Goal: Information Seeking & Learning: Learn about a topic

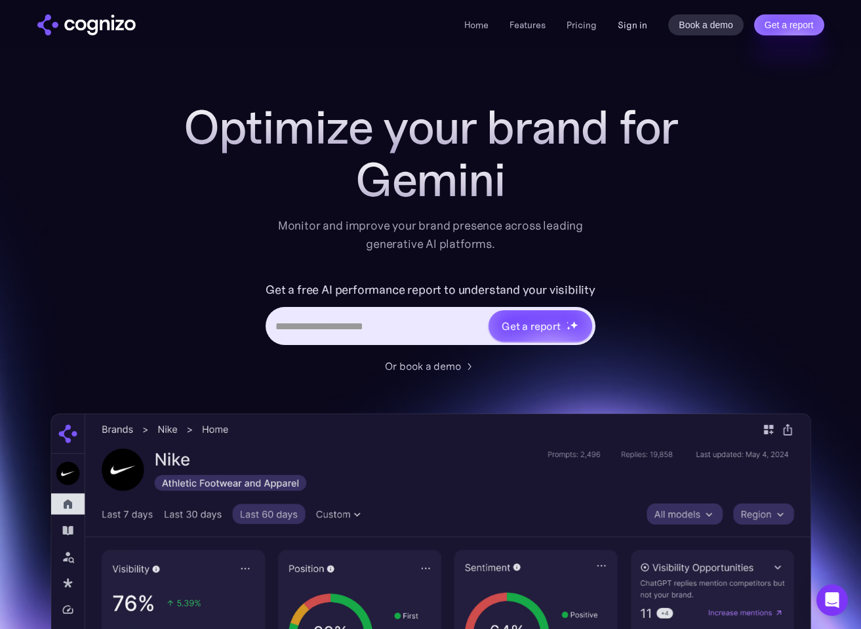
click at [634, 24] on link "Sign in" at bounding box center [631, 25] width 29 height 16
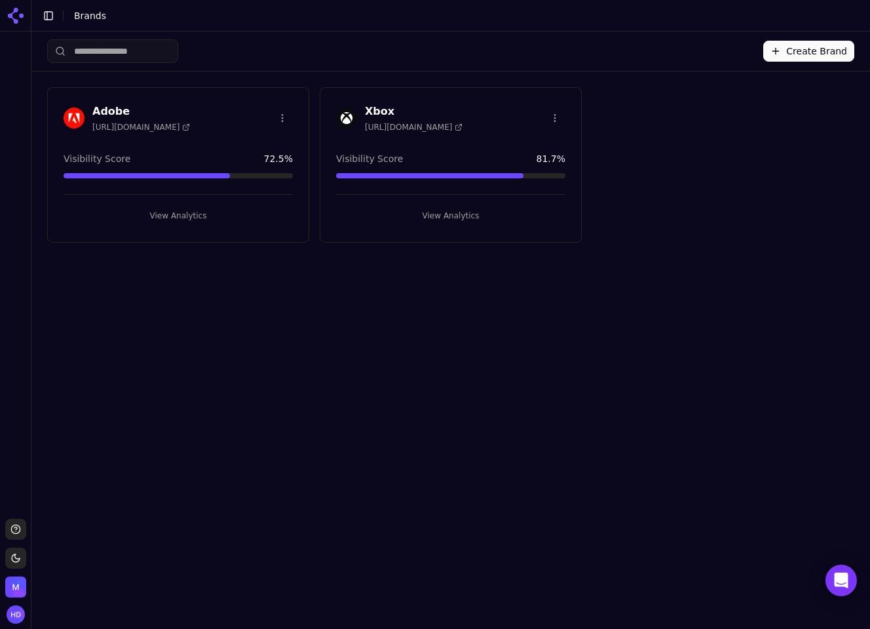
click at [436, 138] on div "Xbox [URL][DOMAIN_NAME] Visibility Score 81.7 % View Analytics" at bounding box center [451, 164] width 262 height 155
click at [442, 212] on button "View Analytics" at bounding box center [450, 215] width 229 height 21
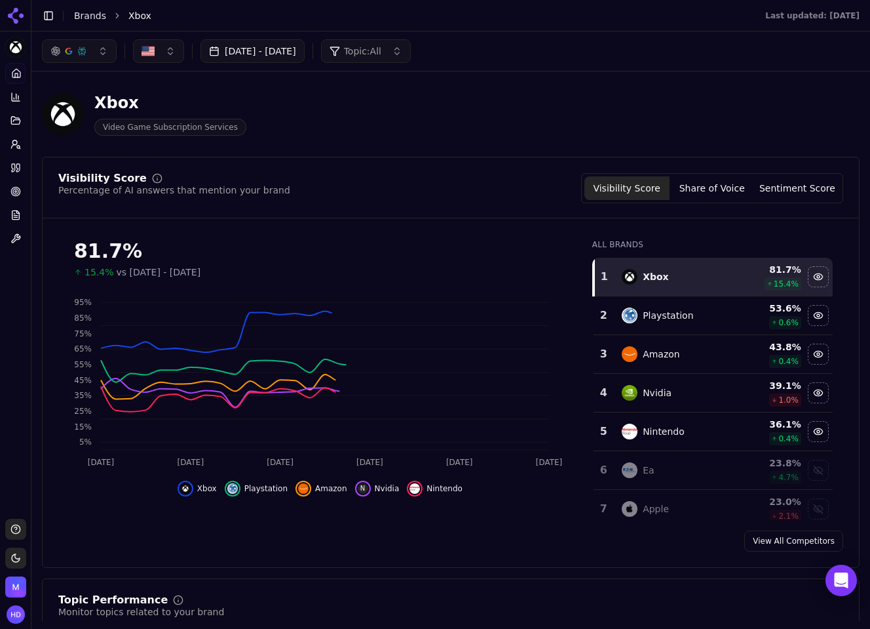
click at [797, 189] on button "Sentiment Score" at bounding box center [797, 188] width 85 height 24
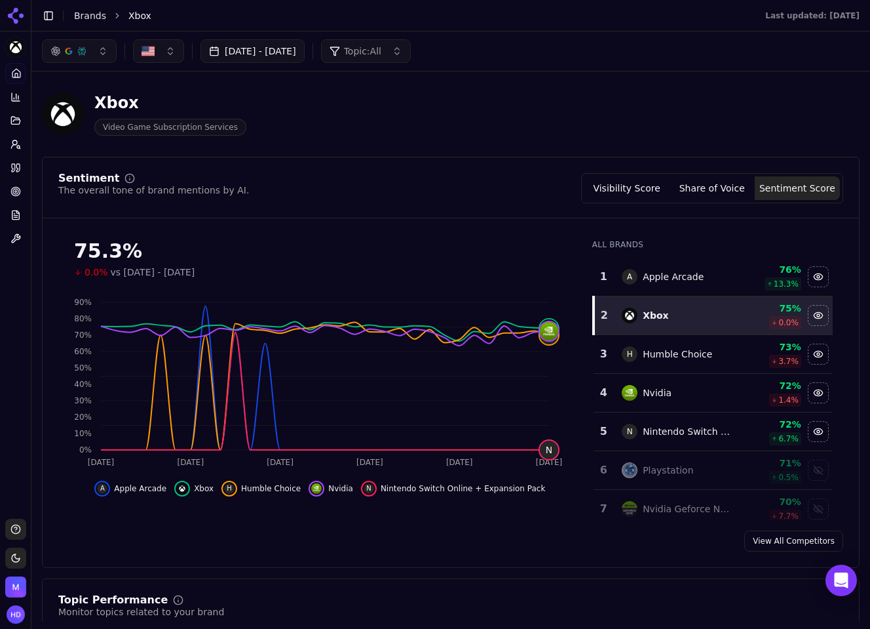
click at [304, 67] on div "Sep 07, 2025 - Oct 07, 2025 Topic: All" at bounding box center [450, 50] width 839 height 39
click at [259, 50] on button "Sep 07, 2025 - Oct 07, 2025" at bounding box center [253, 51] width 104 height 24
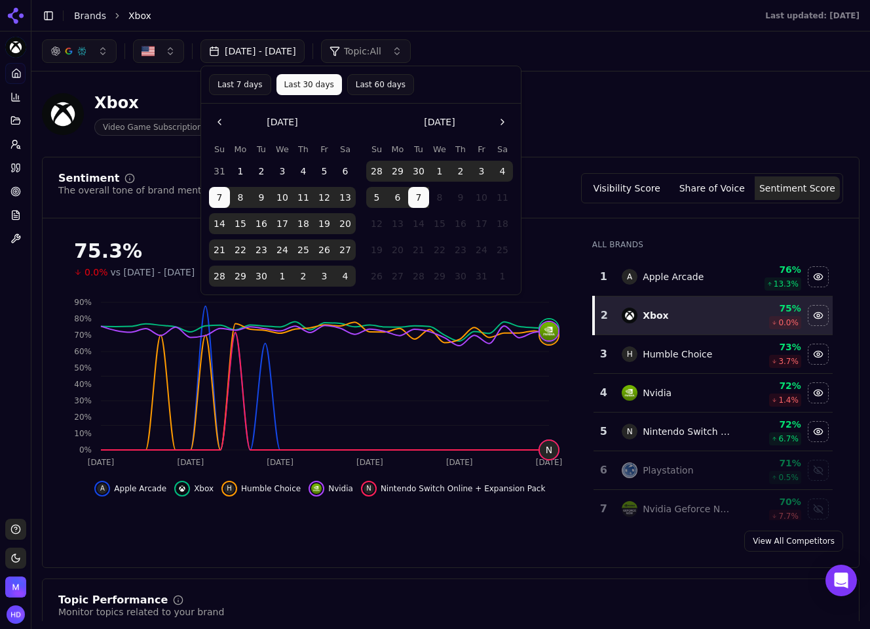
click at [246, 248] on button "22" at bounding box center [240, 249] width 21 height 21
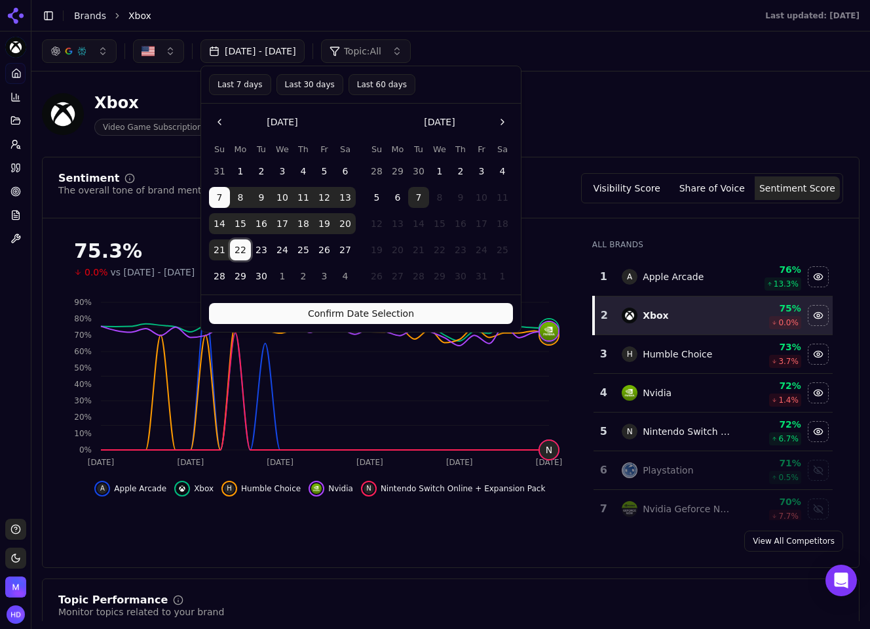
click at [226, 251] on button "21" at bounding box center [219, 249] width 21 height 21
click at [223, 252] on button "21" at bounding box center [219, 249] width 21 height 21
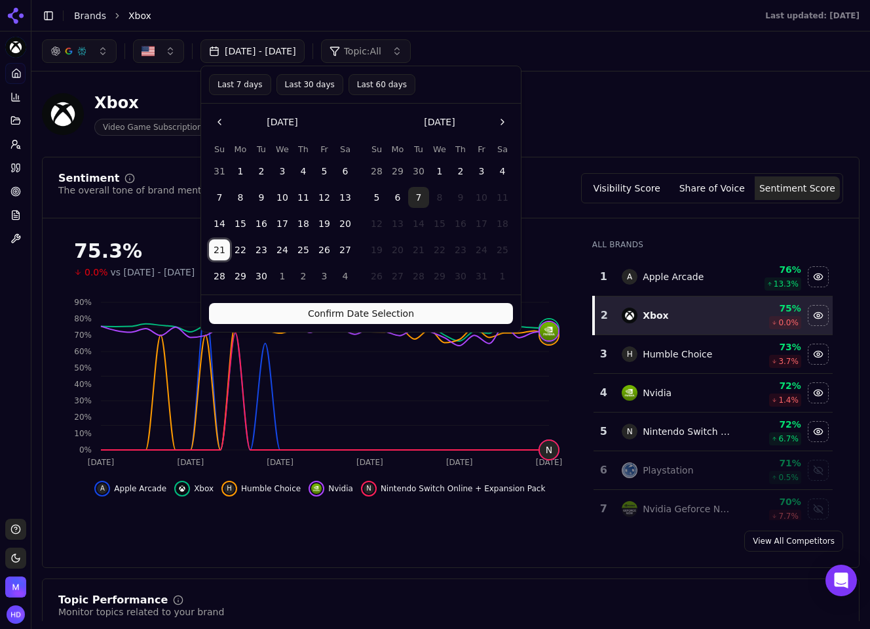
click at [223, 252] on button "21" at bounding box center [219, 249] width 21 height 21
click at [419, 201] on button "7" at bounding box center [418, 197] width 21 height 21
click at [213, 250] on button "21" at bounding box center [219, 249] width 21 height 21
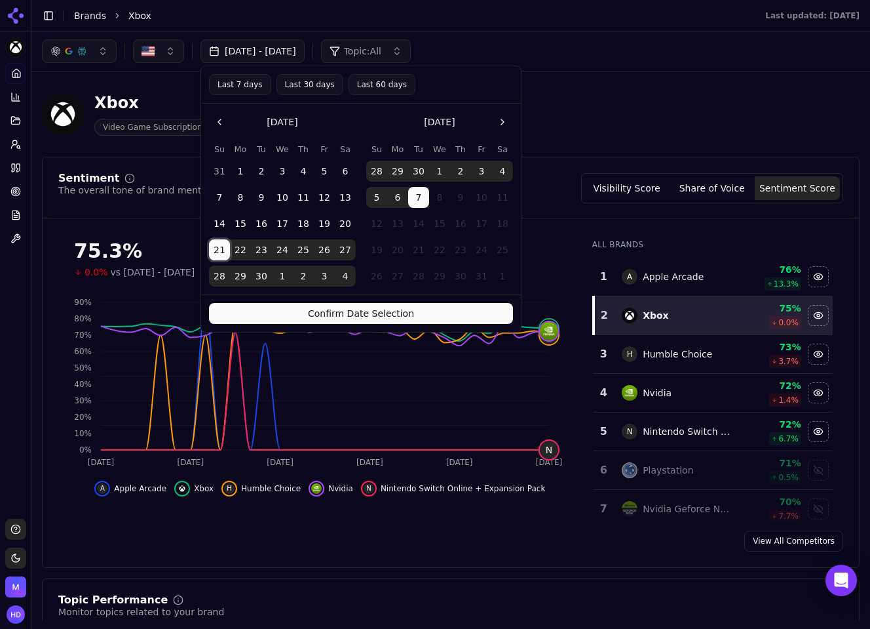
click at [356, 305] on button "Confirm Date Selection" at bounding box center [361, 313] width 304 height 21
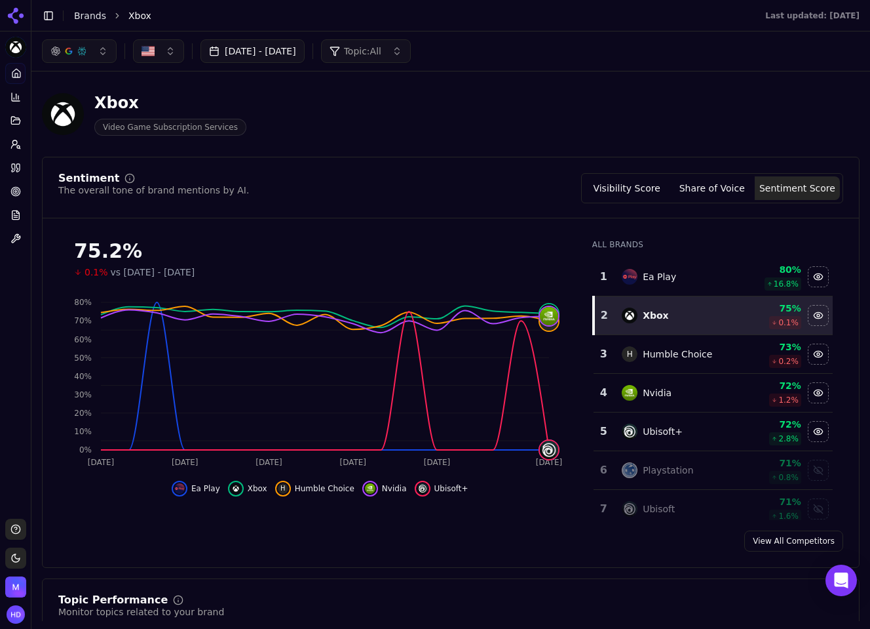
click at [567, 48] on div "Sep 21, 2025 - Oct 07, 2025 Topic: All" at bounding box center [451, 51] width 818 height 24
click at [506, 24] on div "Toggle Sidebar Brands Xbox" at bounding box center [390, 16] width 718 height 18
click at [16, 169] on icon at bounding box center [15, 168] width 10 height 10
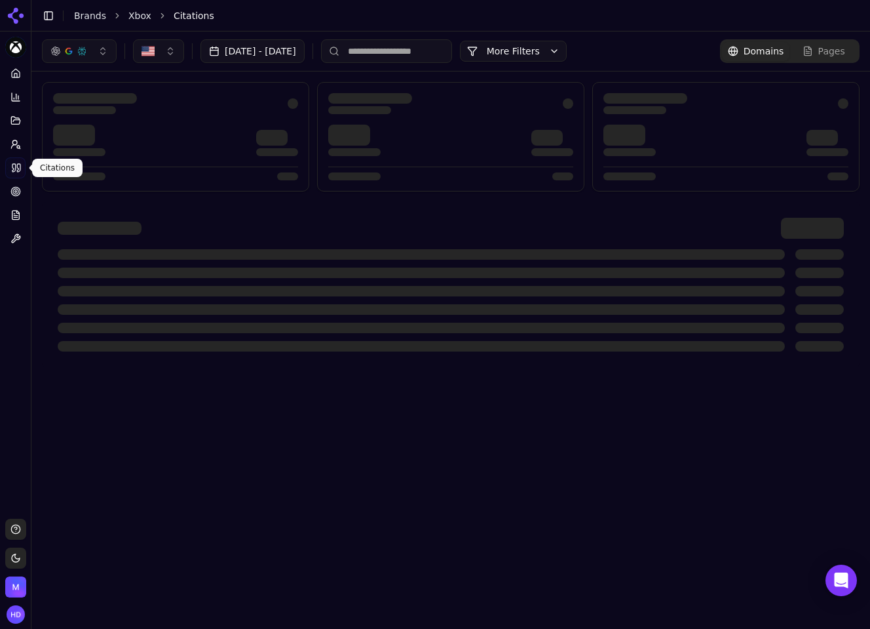
click at [19, 165] on icon at bounding box center [16, 168] width 10 height 10
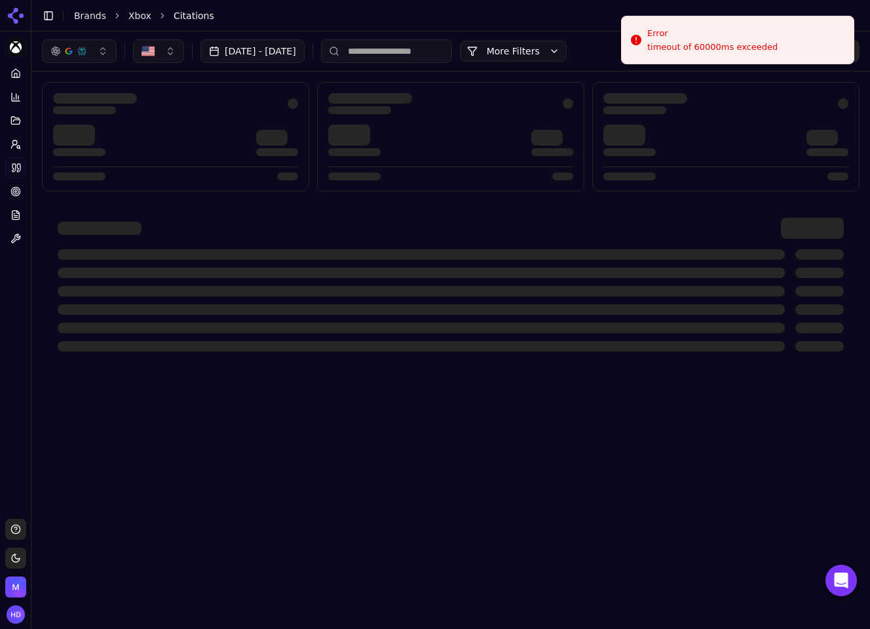
drag, startPoint x: 518, startPoint y: 34, endPoint x: 556, endPoint y: 11, distance: 45.0
click at [518, 33] on div "Sep 21, 2025 - Oct 07, 2025 More More Filters Domains Pages" at bounding box center [450, 50] width 839 height 39
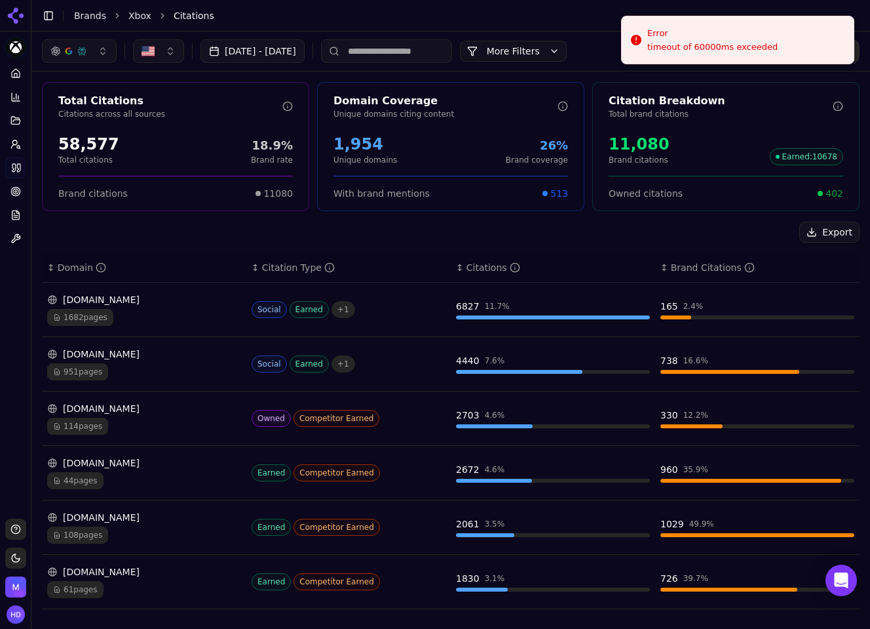
click at [178, 330] on td "reddit.com 1682 pages" at bounding box center [144, 309] width 204 height 54
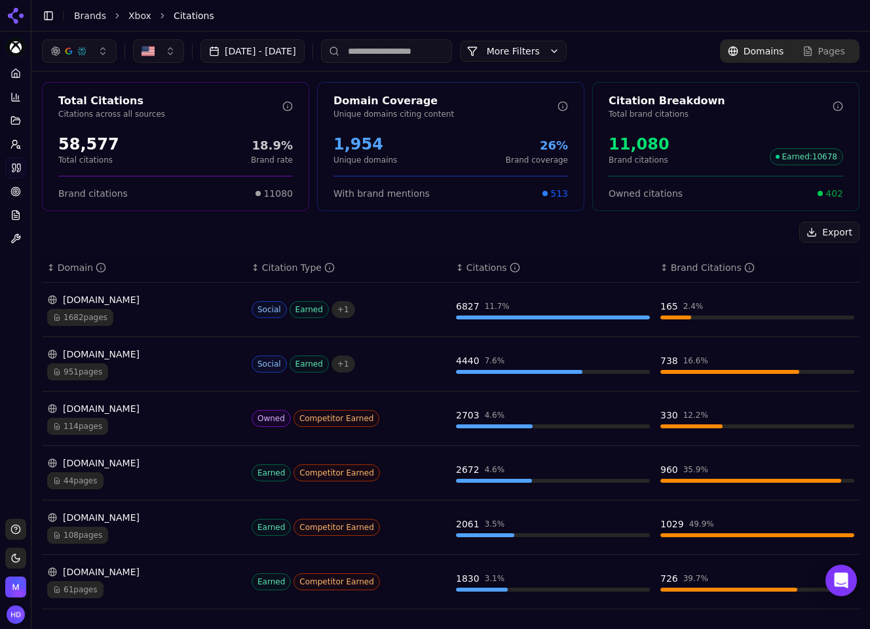
click at [192, 304] on div "reddit.com" at bounding box center [144, 299] width 194 height 13
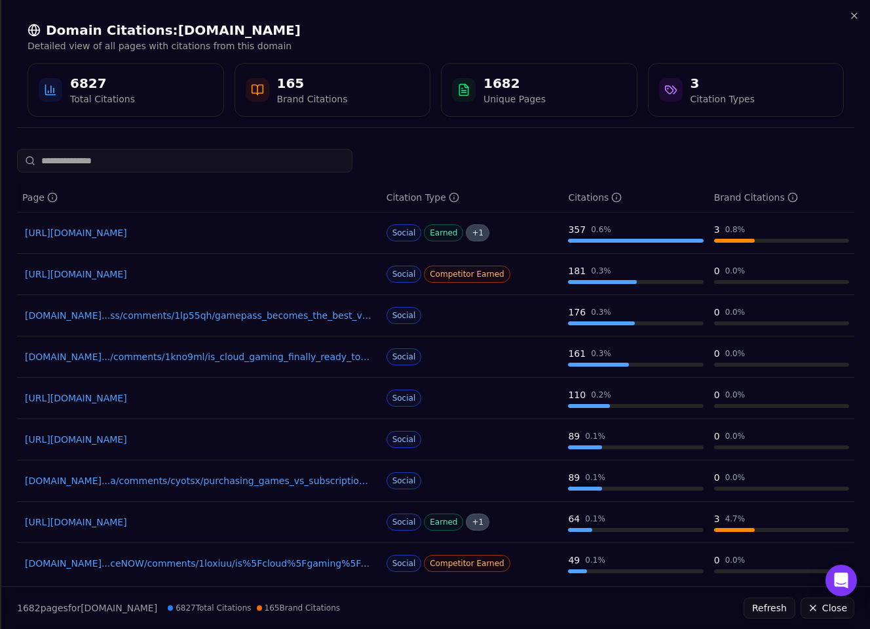
click at [224, 273] on link "https://reddit.com/r/cloudygamer/comments/1e94bc6/which_cloud_gaming_is_best_va…" at bounding box center [199, 273] width 349 height 13
click at [238, 231] on link "https://reddit.com/r/gaming/comments/1ca5ett/how_would_you_rank_the_difference_…" at bounding box center [199, 232] width 349 height 13
click at [241, 319] on link "reddit.com...ss/comments/1lp55qh/gamepass_becomes_the_best_video_game_service_in" at bounding box center [199, 315] width 349 height 13
